Goal: Transaction & Acquisition: Book appointment/travel/reservation

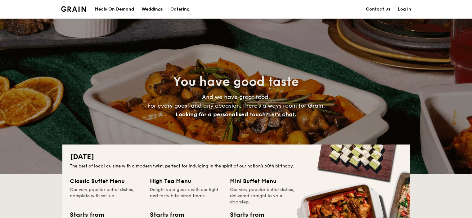
click at [105, 9] on div "Meals On Demand" at bounding box center [114, 9] width 39 height 19
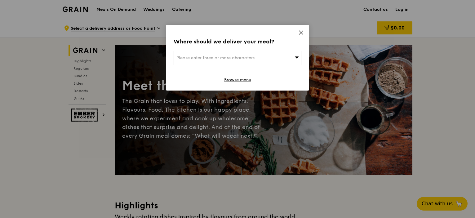
drag, startPoint x: 299, startPoint y: 32, endPoint x: 314, endPoint y: 39, distance: 16.9
click at [299, 32] on icon at bounding box center [301, 33] width 6 height 6
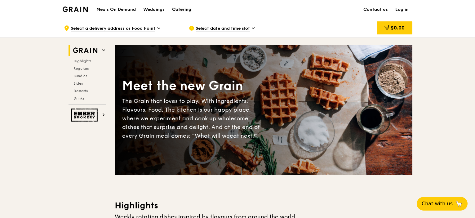
click at [190, 7] on div "Catering" at bounding box center [181, 9] width 19 height 19
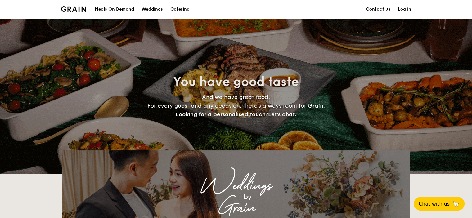
click at [176, 7] on h1 "Catering" at bounding box center [179, 9] width 19 height 19
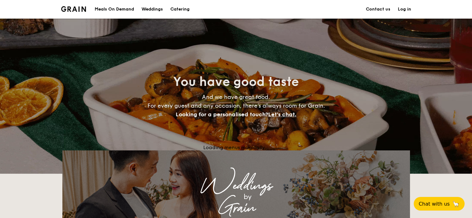
click at [76, 8] on img at bounding box center [73, 9] width 25 height 6
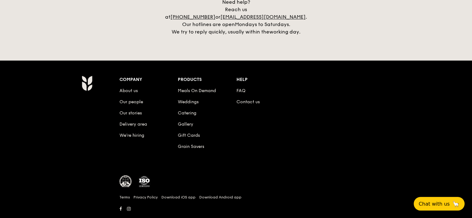
scroll to position [785, 0]
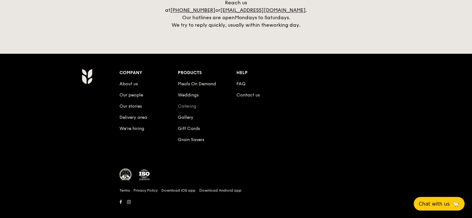
click at [192, 104] on link "Catering" at bounding box center [187, 106] width 19 height 5
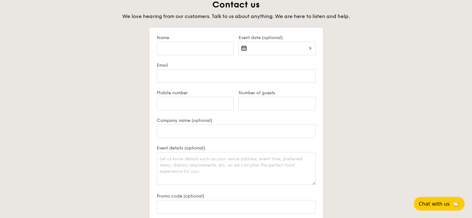
scroll to position [341, 0]
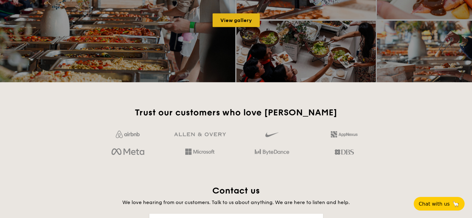
click at [237, 21] on link "View gallery" at bounding box center [235, 20] width 47 height 14
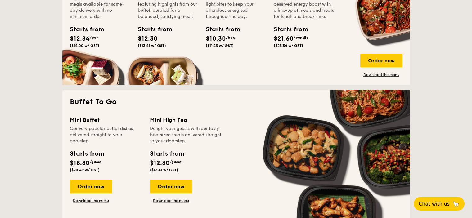
scroll to position [1143, 0]
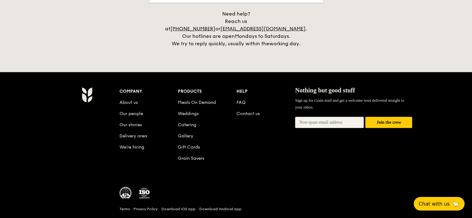
scroll to position [1463, 0]
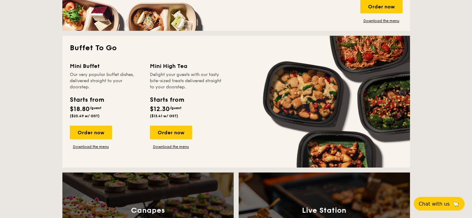
scroll to position [465, 0]
